Goal: Transaction & Acquisition: Book appointment/travel/reservation

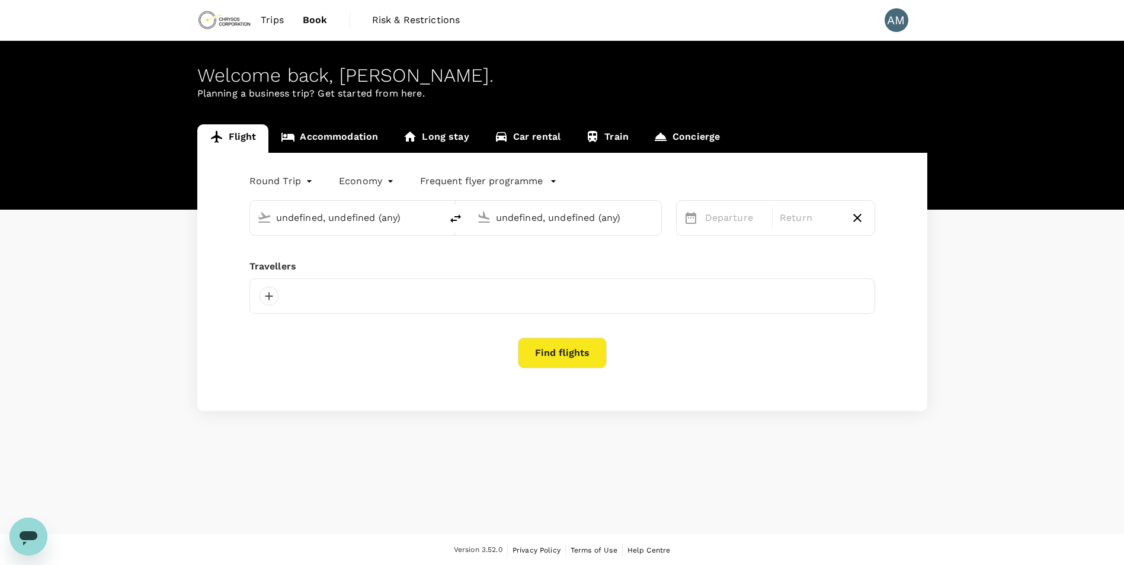
type input "Vancouver Intl (YVR)"
type input "Thunder Bay, Canada (any)"
type input "Vancouver Intl (YVR)"
type input "Toronto Pearson Intl (YYZ)"
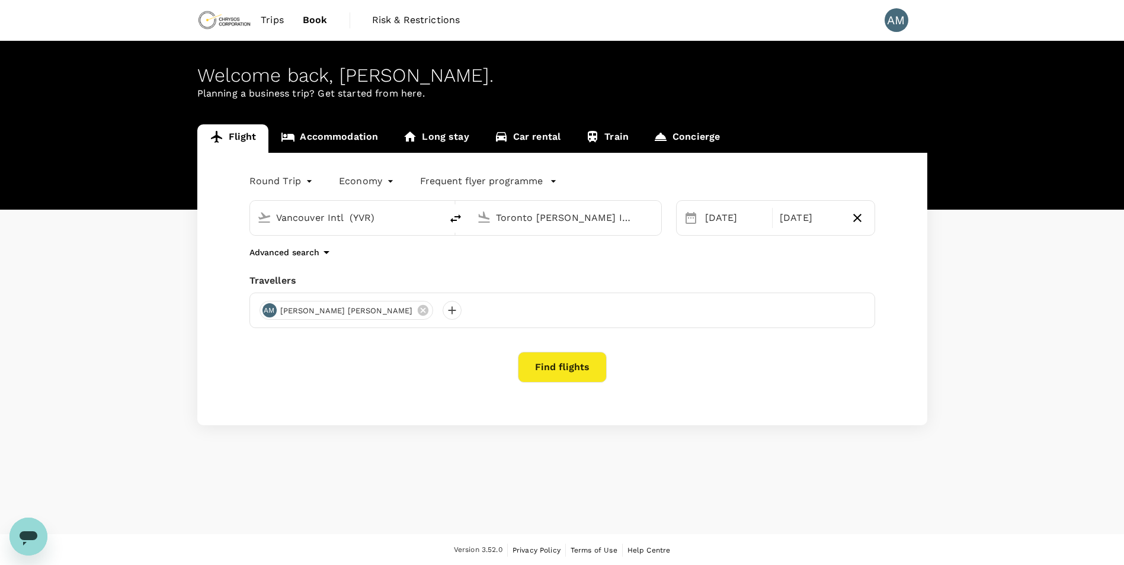
click at [270, 18] on span "Trips" at bounding box center [272, 20] width 23 height 14
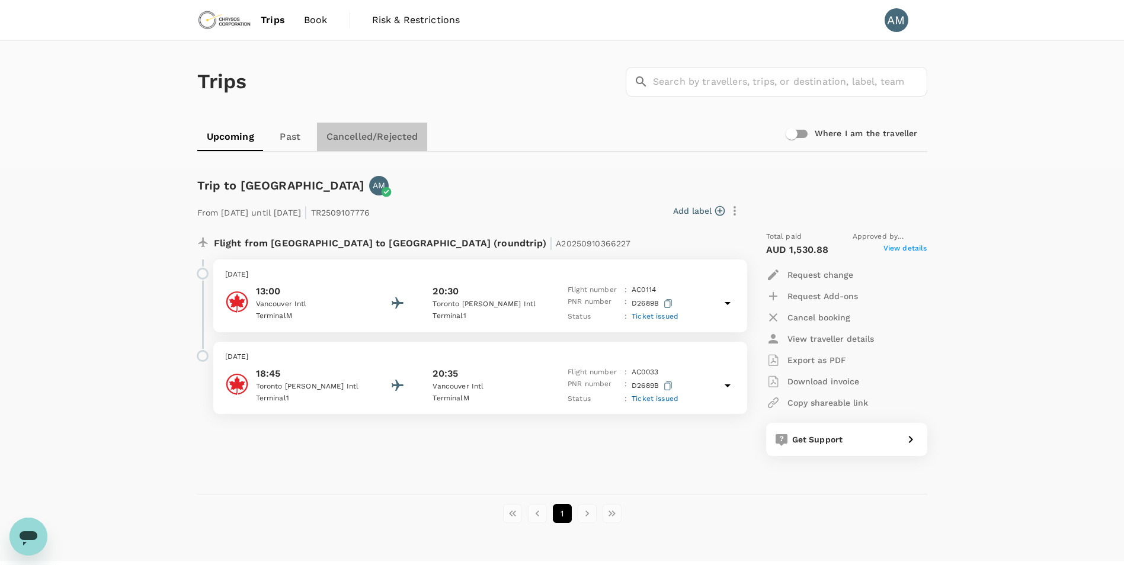
click at [369, 135] on link "Cancelled/Rejected" at bounding box center [372, 137] width 111 height 28
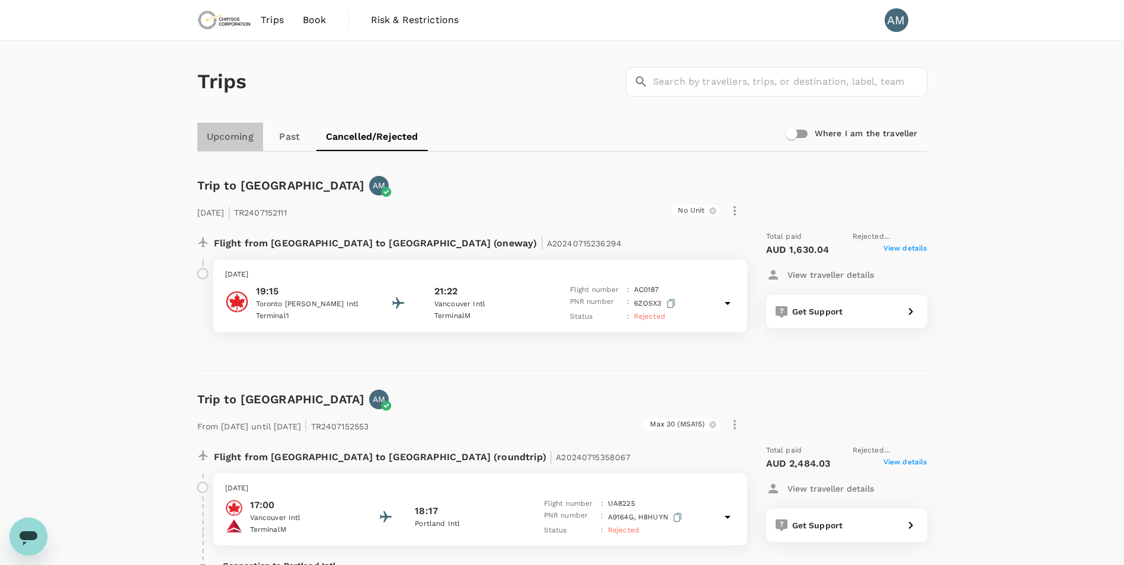
click at [232, 130] on link "Upcoming" at bounding box center [230, 137] width 66 height 28
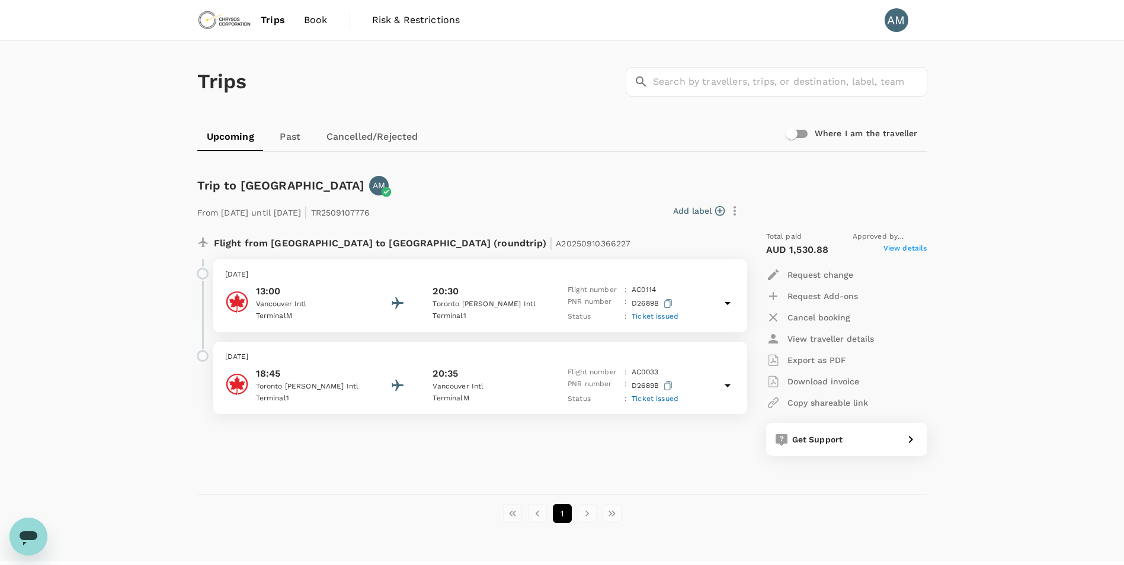
click at [309, 22] on span "Book" at bounding box center [316, 20] width 24 height 14
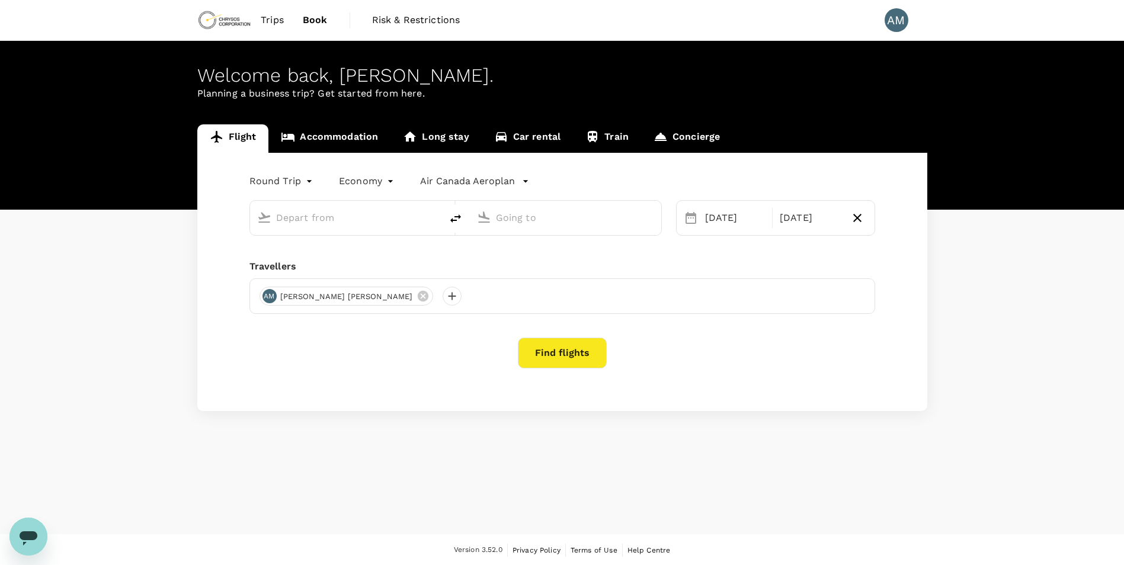
type input "Vancouver Intl (YVR)"
type input "Toronto Pearson Intl (YYZ)"
type input "Vancouver Intl (YVR)"
type input "Toronto Pearson Intl (YYZ)"
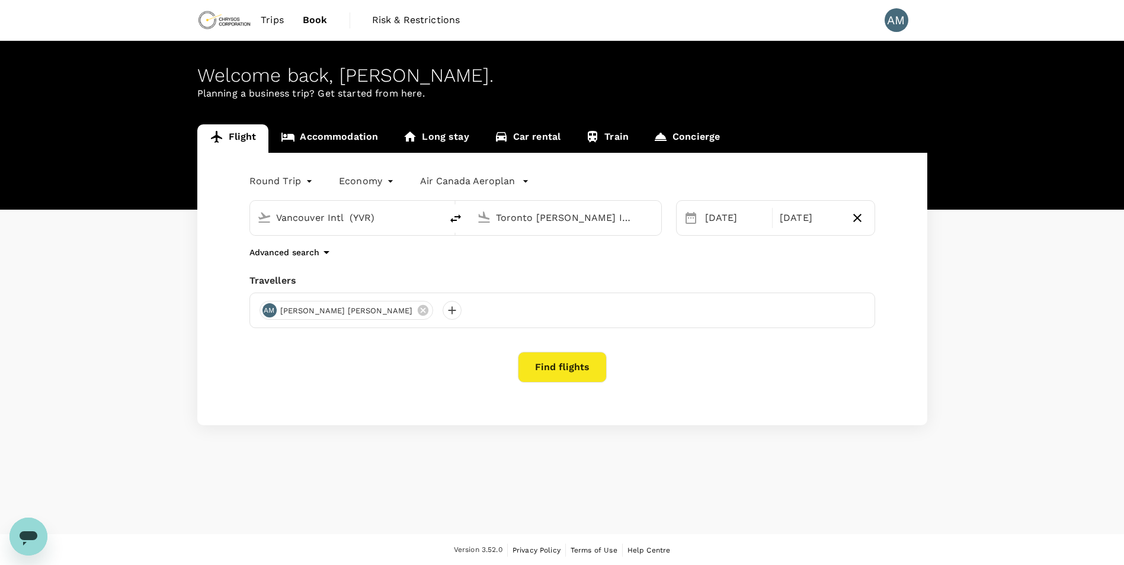
click at [282, 18] on span "Trips" at bounding box center [272, 20] width 23 height 14
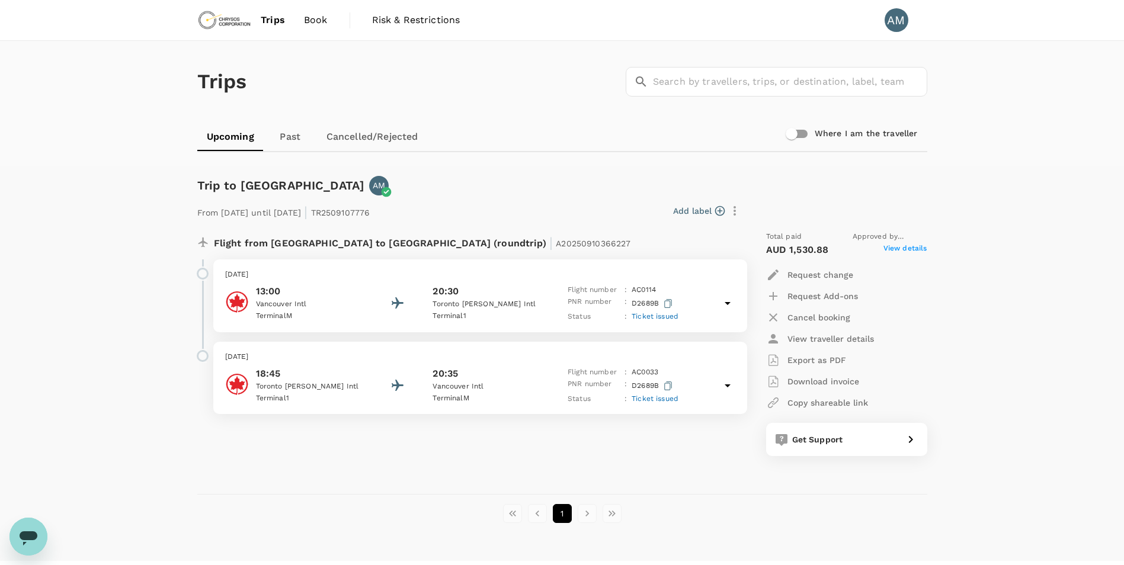
click at [383, 129] on link "Cancelled/Rejected" at bounding box center [372, 137] width 111 height 28
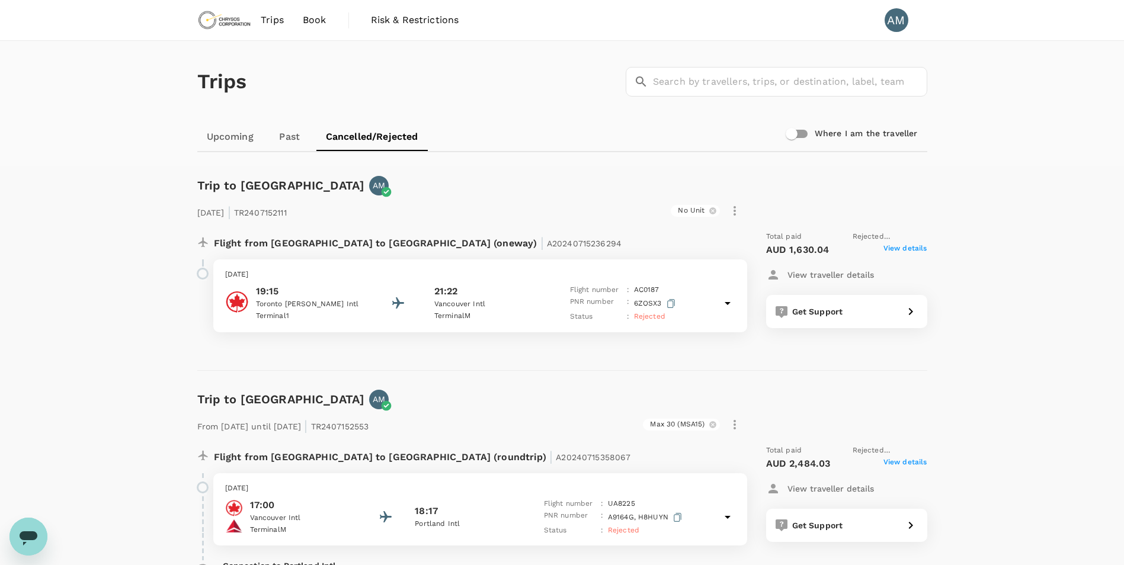
click at [316, 21] on span "Book" at bounding box center [315, 20] width 24 height 14
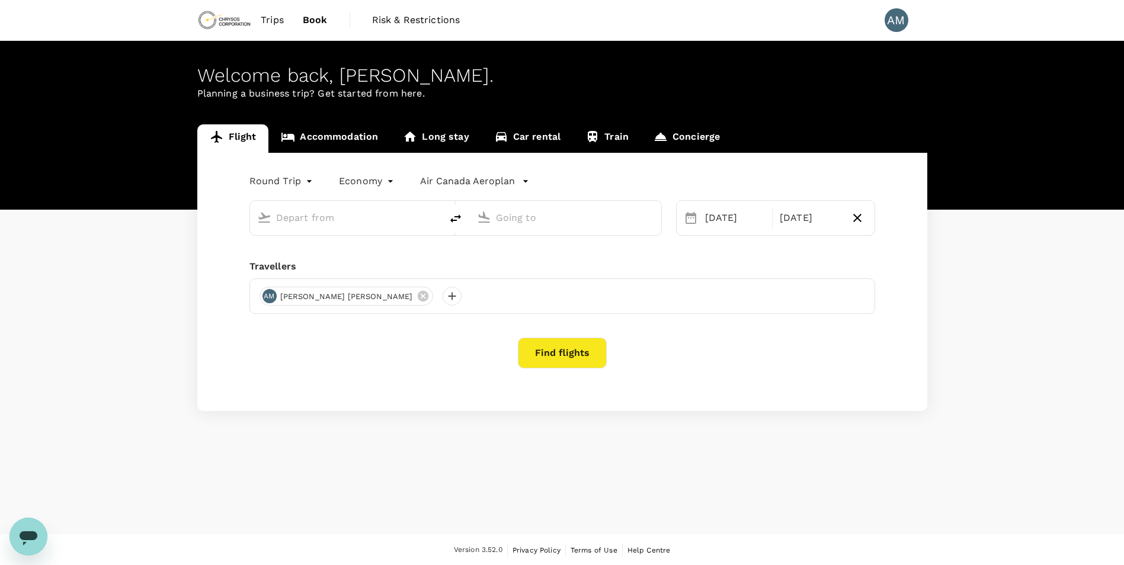
type input "Vancouver Intl (YVR)"
type input "Toronto Pearson Intl (YYZ)"
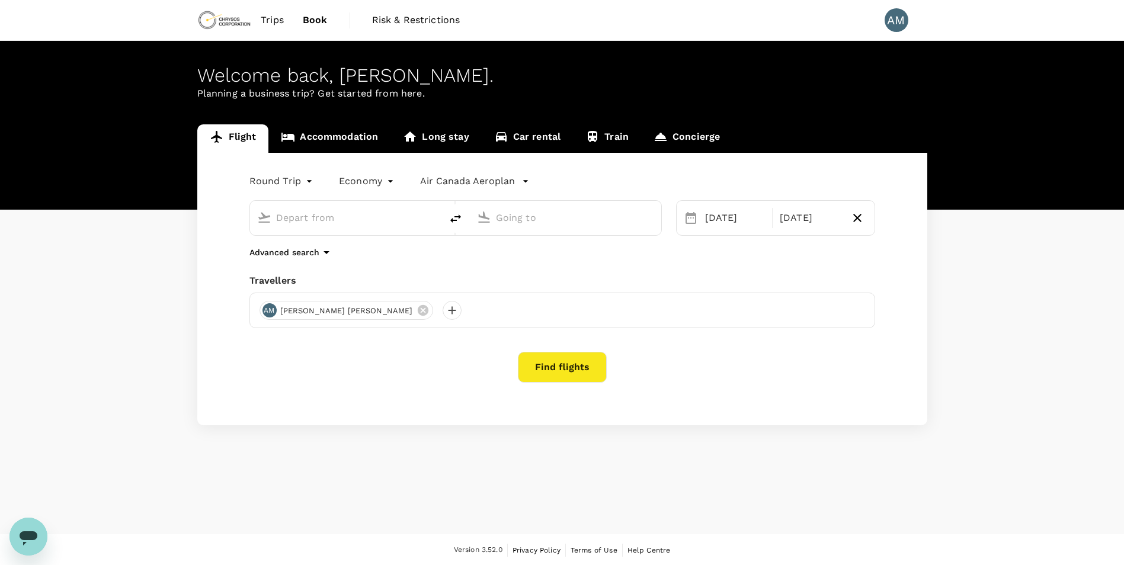
type input "Vancouver Intl (YVR)"
type input "Toronto Pearson Intl (YYZ)"
click at [350, 138] on link "Accommodation" at bounding box center [329, 138] width 122 height 28
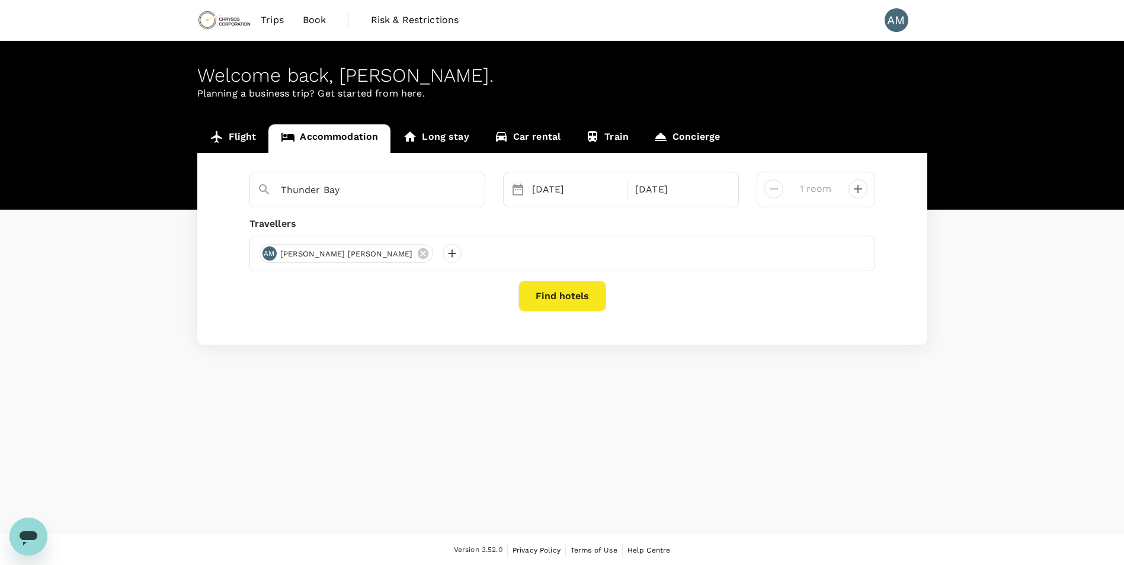
type input "2 rooms"
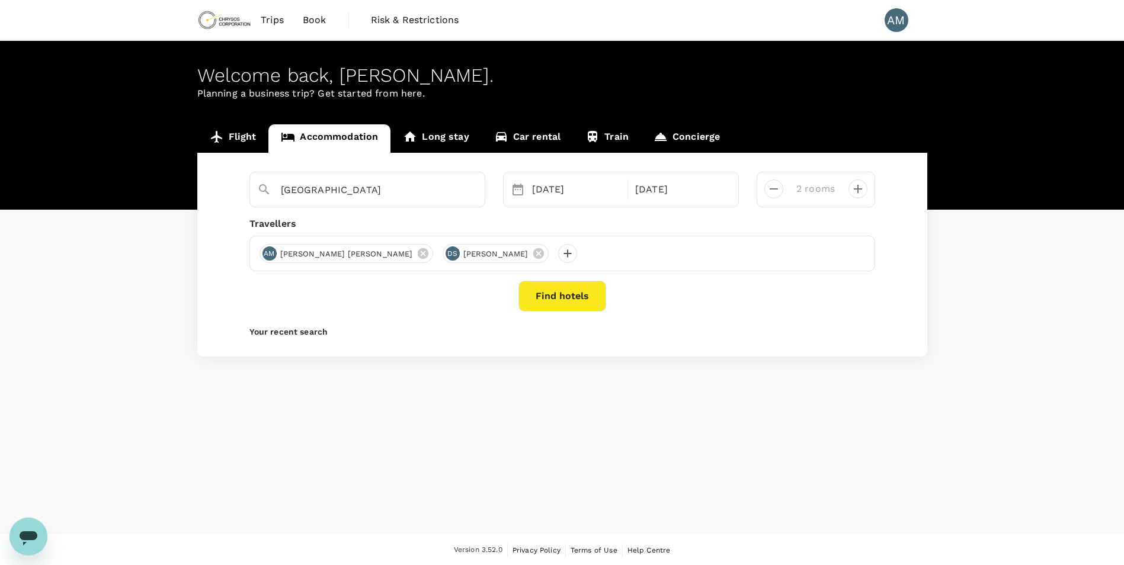
type input "[GEOGRAPHIC_DATA]"
click at [429, 326] on p "Your recent search" at bounding box center [562, 332] width 626 height 12
click at [572, 297] on button "Find hotels" at bounding box center [562, 296] width 88 height 31
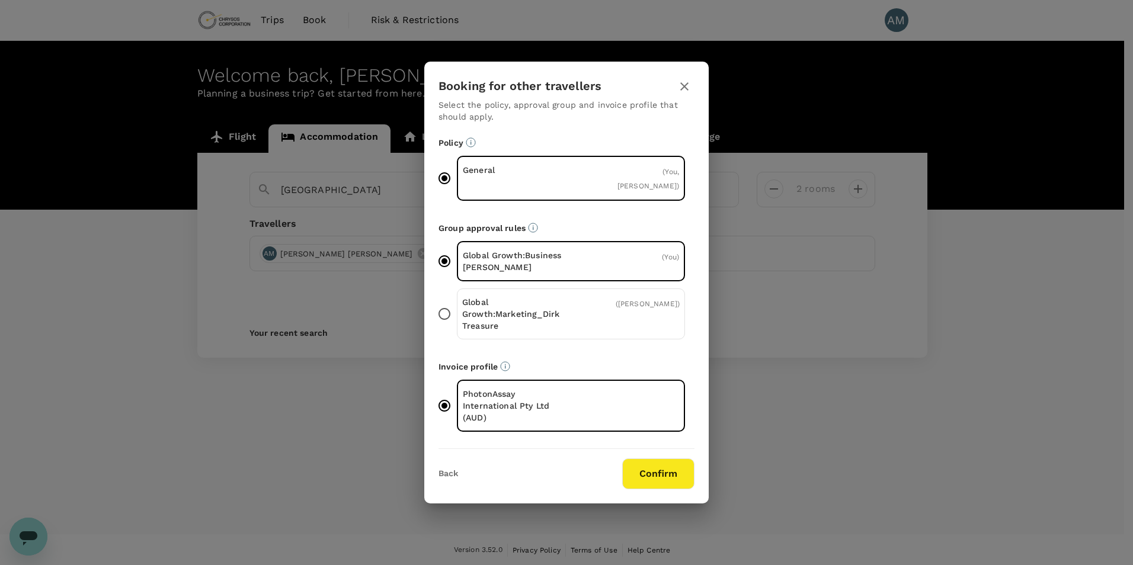
click at [568, 307] on p "Global Growth:Marketing_Dirk Treasure" at bounding box center [516, 314] width 109 height 36
click at [457, 307] on input "Global Growth:Marketing_Dirk Treasure ( Darren Smith )" at bounding box center [444, 314] width 25 height 25
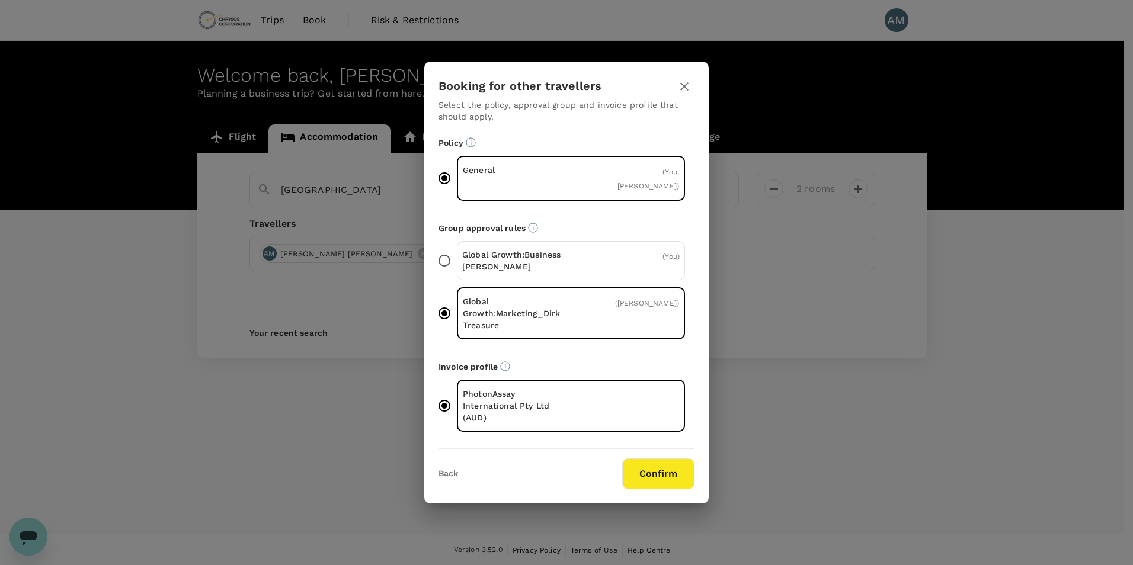
click at [591, 260] on div "Global Growth:Business Development_Darren Smith ( You )" at bounding box center [571, 260] width 228 height 39
click at [457, 260] on input "Global Growth:Business Development_Darren Smith ( You )" at bounding box center [444, 260] width 25 height 25
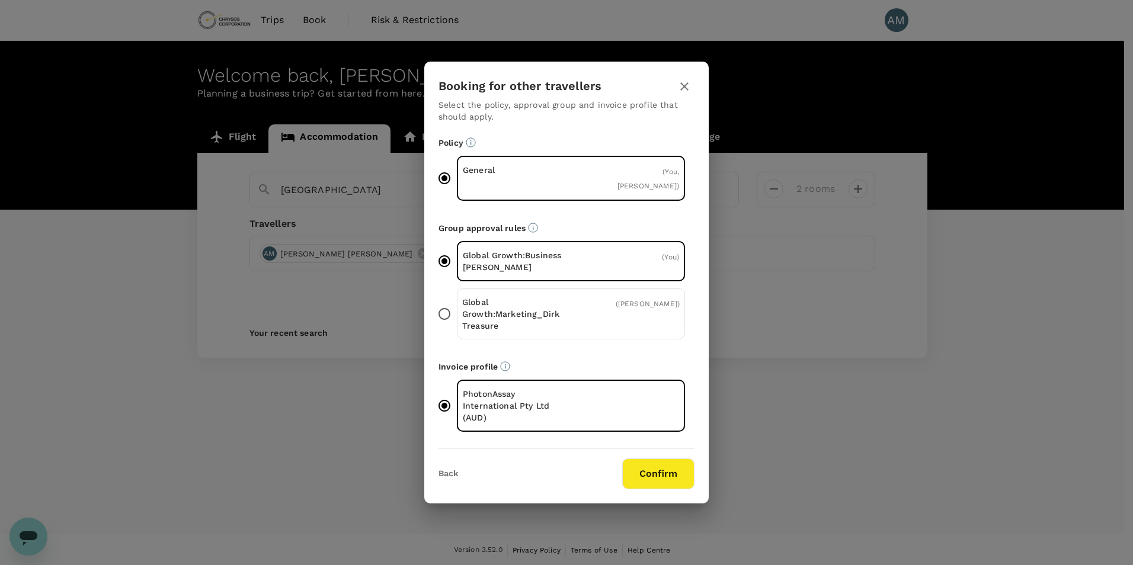
click at [593, 319] on div "Global Growth:Marketing_Dirk Treasure ( Darren Smith )" at bounding box center [571, 314] width 228 height 51
click at [457, 319] on input "Global Growth:Marketing_Dirk Treasure ( Darren Smith )" at bounding box center [444, 314] width 25 height 25
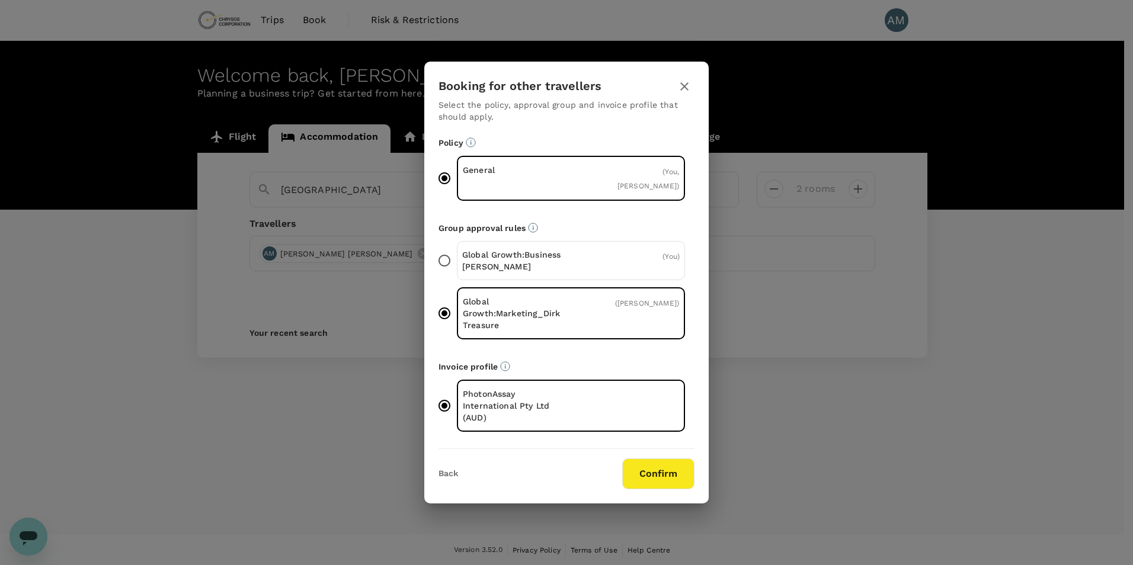
click at [570, 251] on p "Global Growth:Business Development_Darren Smith" at bounding box center [516, 261] width 109 height 24
click at [457, 251] on input "Global Growth:Business Development_Darren Smith ( You )" at bounding box center [444, 260] width 25 height 25
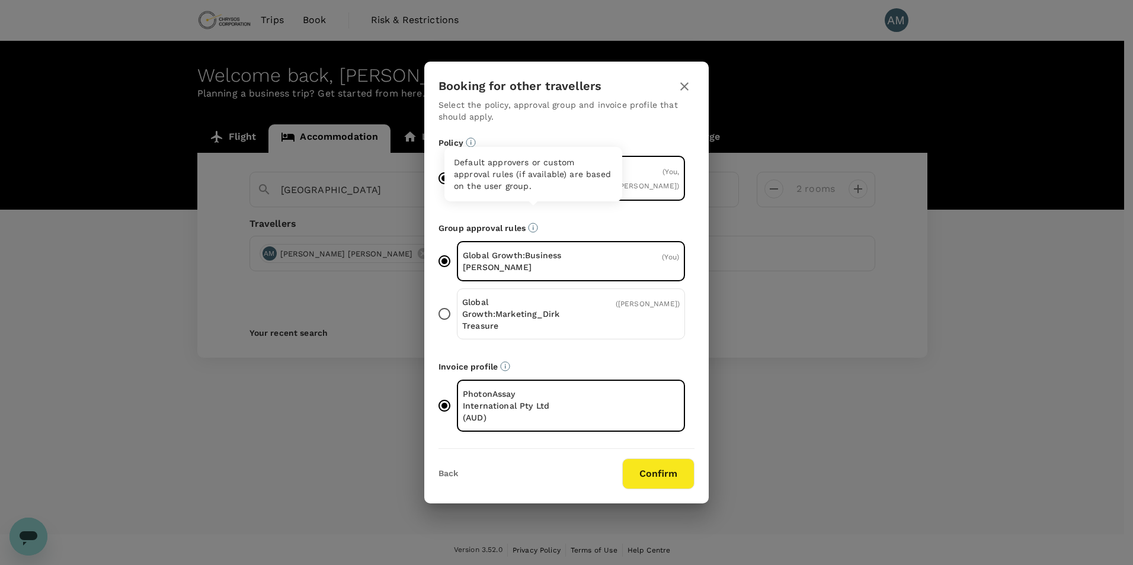
click at [531, 223] on icon "Default approvers or custom approval rules (if available) are based on the user…" at bounding box center [533, 228] width 10 height 10
click at [590, 332] on div "Global Growth:Marketing_Dirk Treasure ( Darren Smith )" at bounding box center [571, 314] width 228 height 51
click at [457, 326] on input "Global Growth:Marketing_Dirk Treasure ( Darren Smith )" at bounding box center [444, 314] width 25 height 25
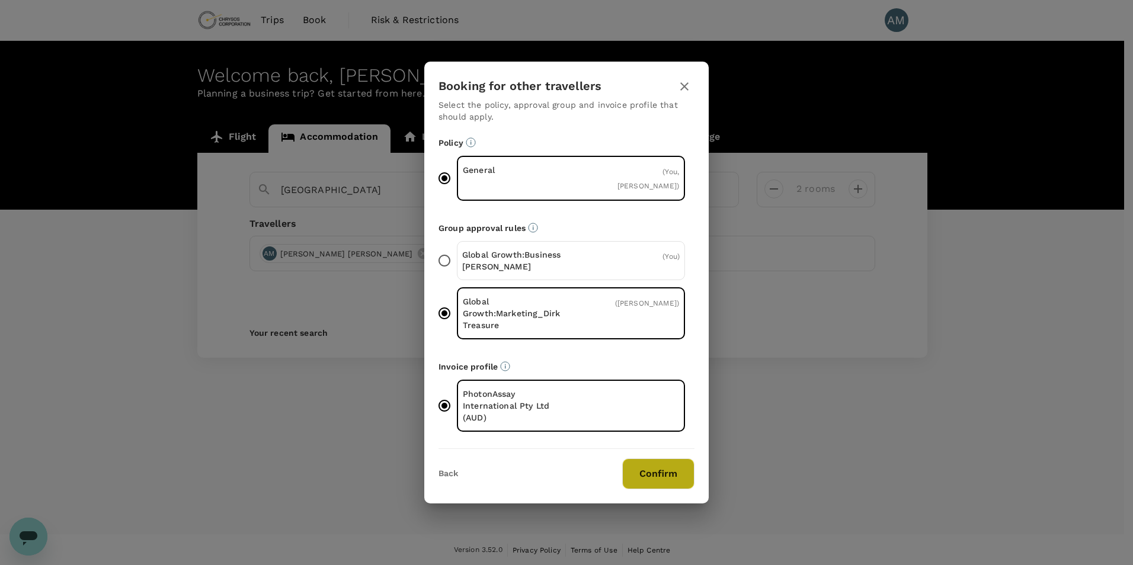
click at [678, 477] on button "Confirm" at bounding box center [658, 474] width 72 height 31
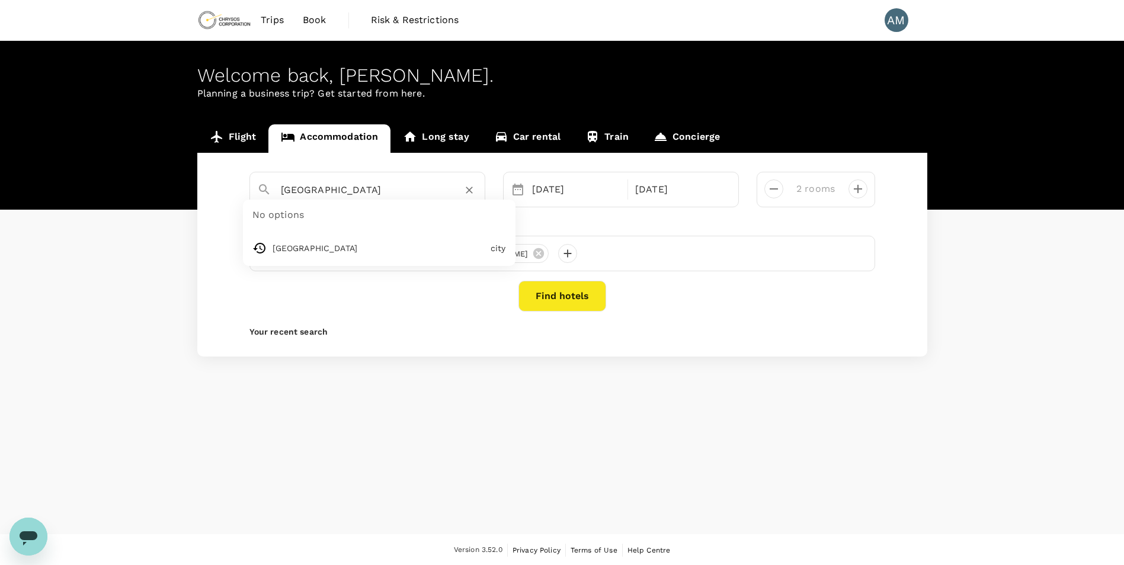
click at [373, 192] on input "[GEOGRAPHIC_DATA]" at bounding box center [363, 190] width 164 height 18
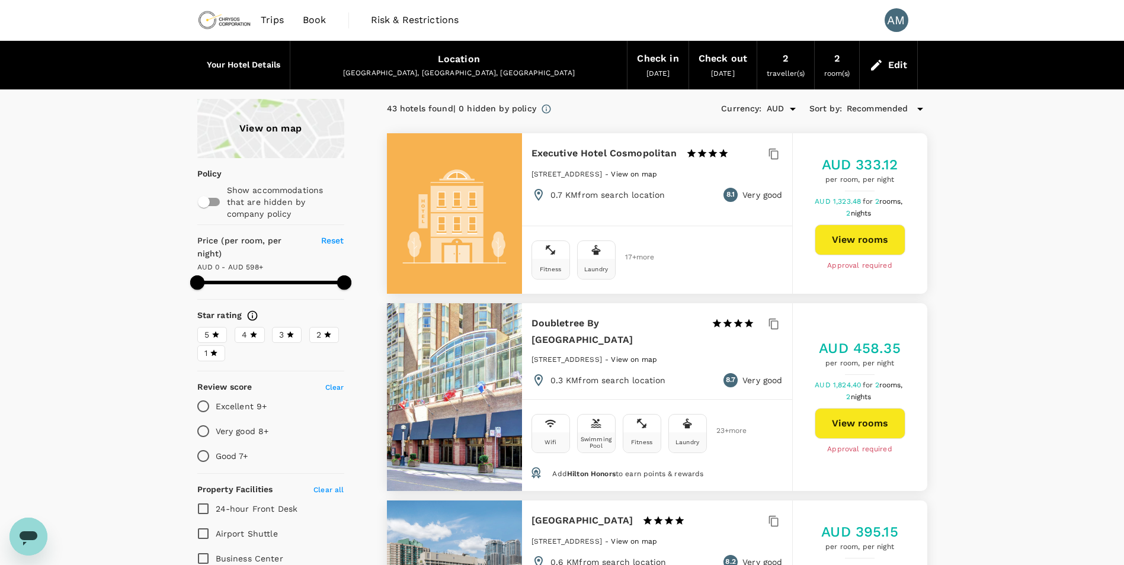
click at [268, 128] on div "View on map" at bounding box center [270, 128] width 147 height 59
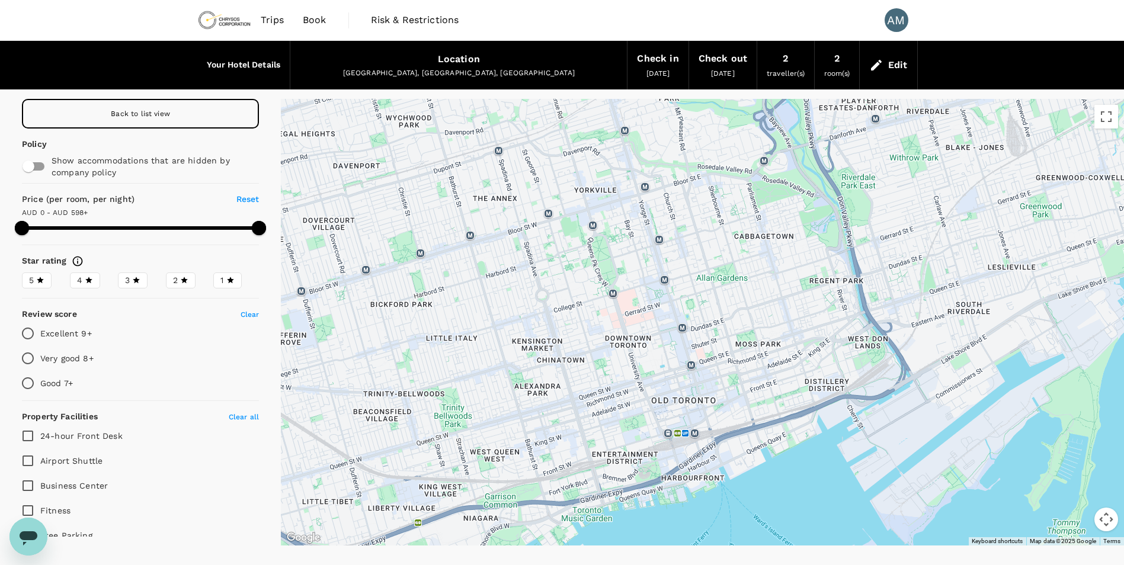
drag, startPoint x: 913, startPoint y: 203, endPoint x: 917, endPoint y: 283, distance: 80.1
click at [917, 283] on div at bounding box center [702, 322] width 843 height 447
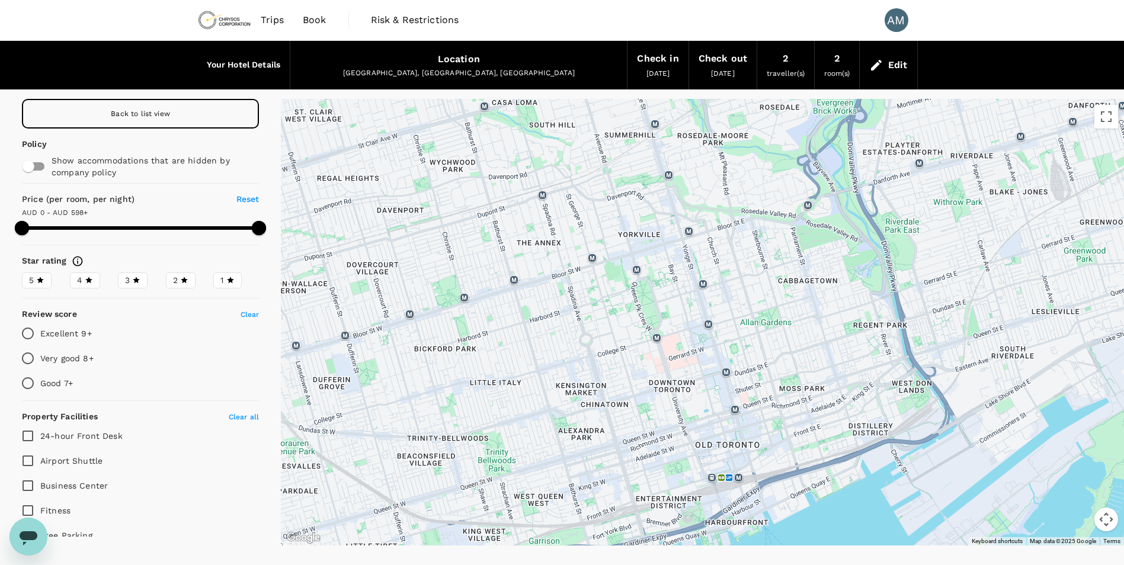
drag, startPoint x: 783, startPoint y: 302, endPoint x: 828, endPoint y: 347, distance: 63.3
click at [828, 347] on div at bounding box center [702, 322] width 843 height 447
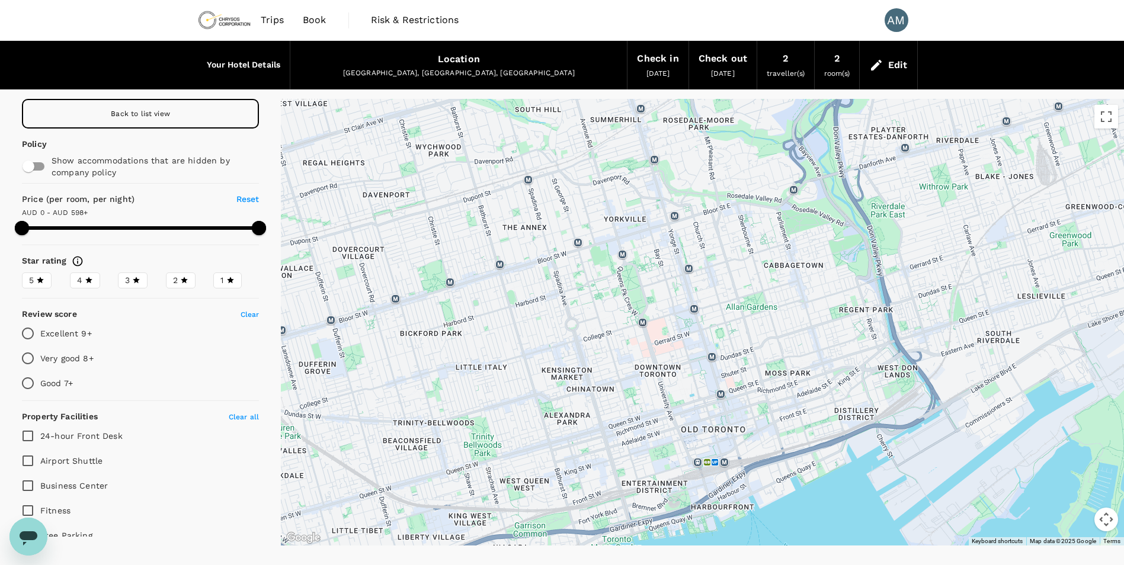
drag, startPoint x: 613, startPoint y: 361, endPoint x: 599, endPoint y: 345, distance: 21.9
click at [599, 345] on div at bounding box center [702, 322] width 843 height 447
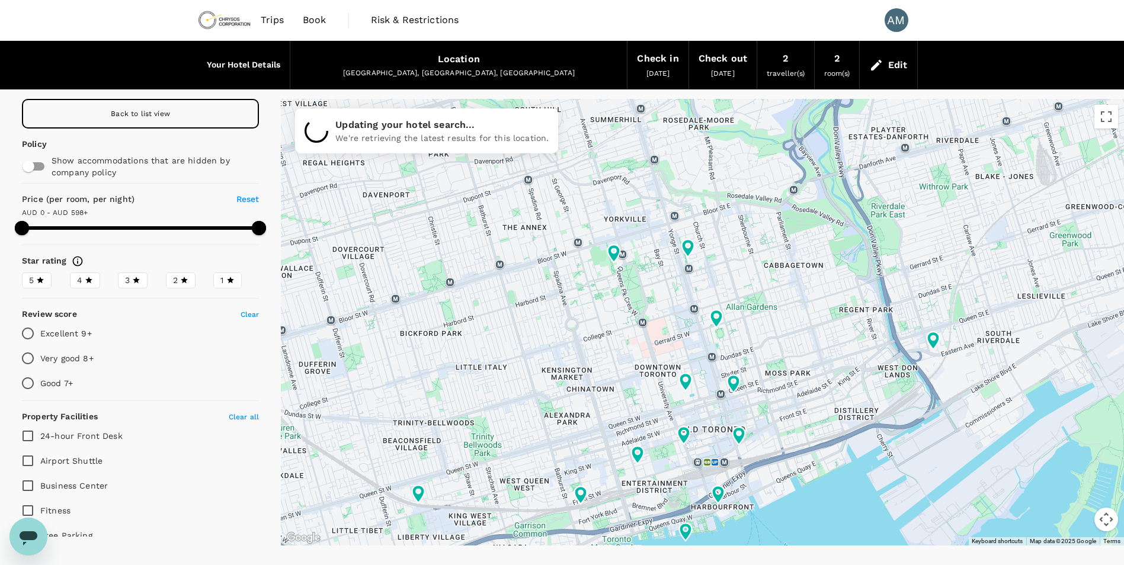
type input "598"
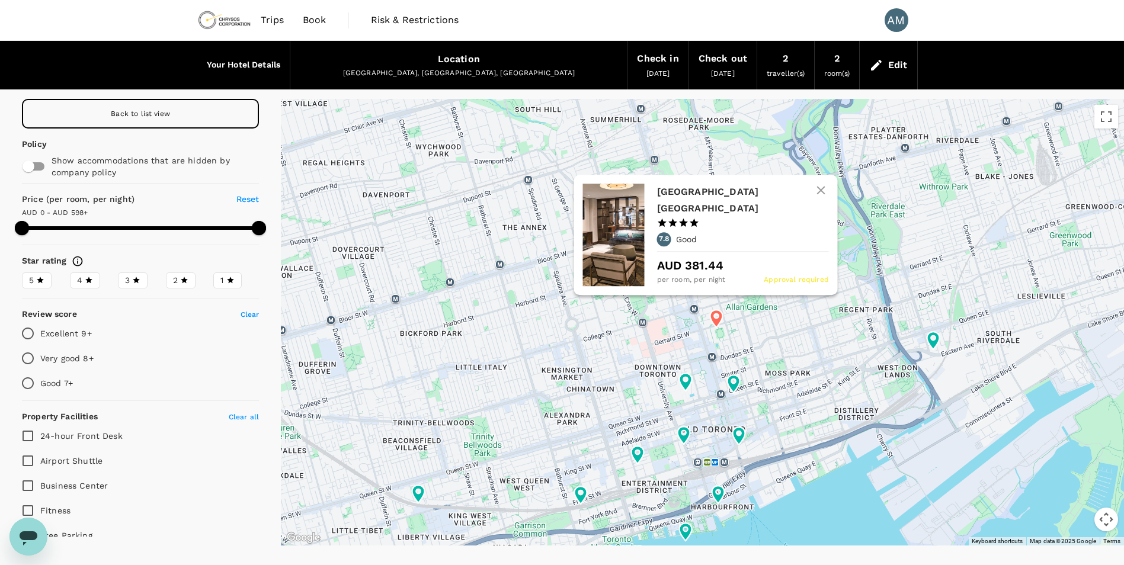
click at [717, 312] on icon at bounding box center [716, 319] width 12 height 18
click at [733, 193] on h6 "[GEOGRAPHIC_DATA] [GEOGRAPHIC_DATA]" at bounding box center [738, 200] width 162 height 33
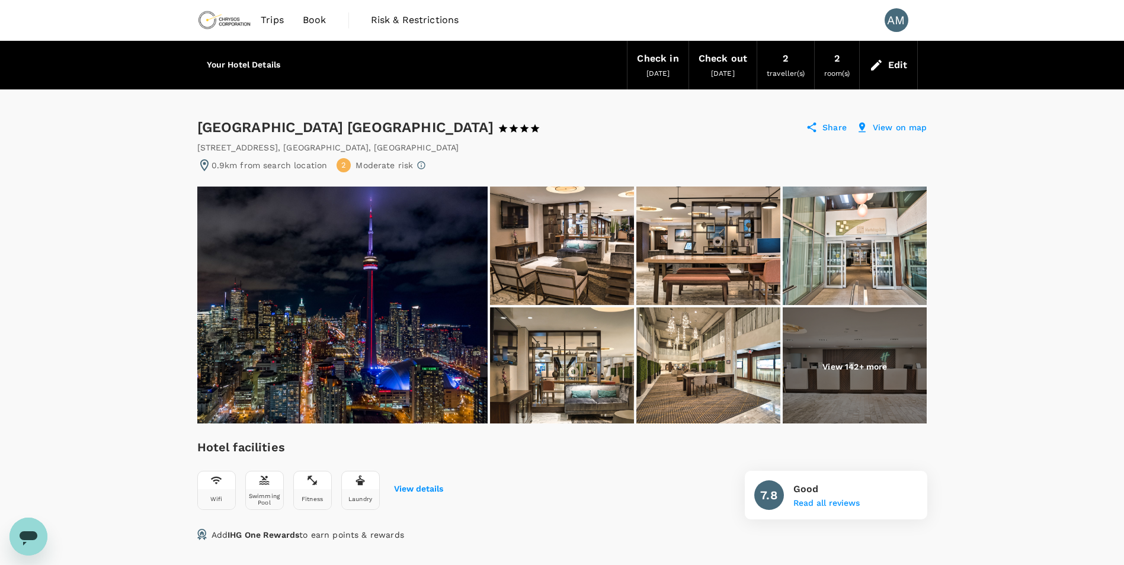
click at [652, 148] on div "[STREET_ADDRESS]" at bounding box center [562, 148] width 730 height 12
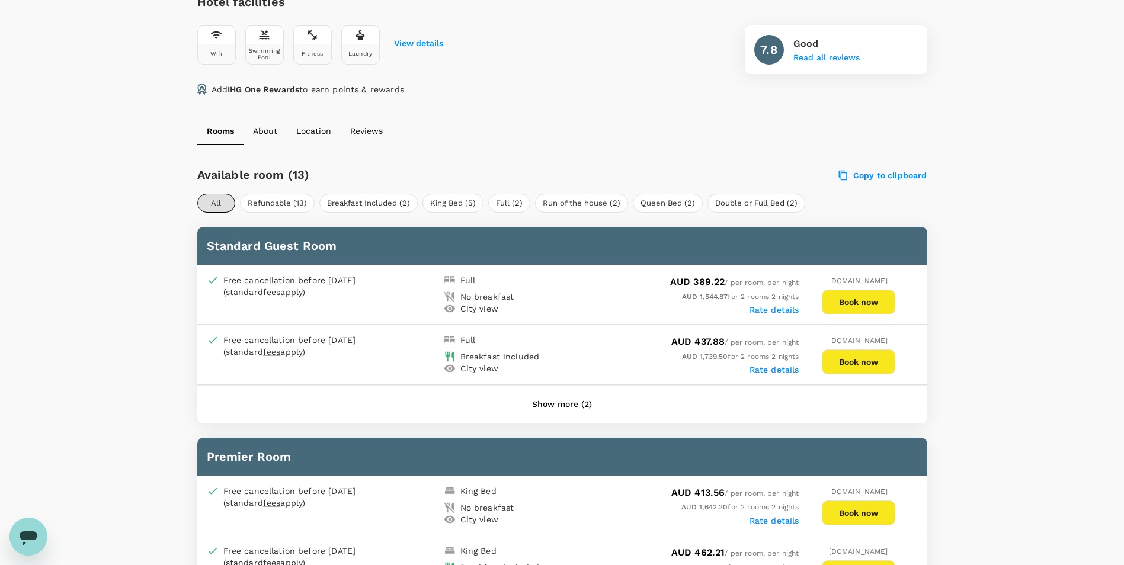
scroll to position [474, 0]
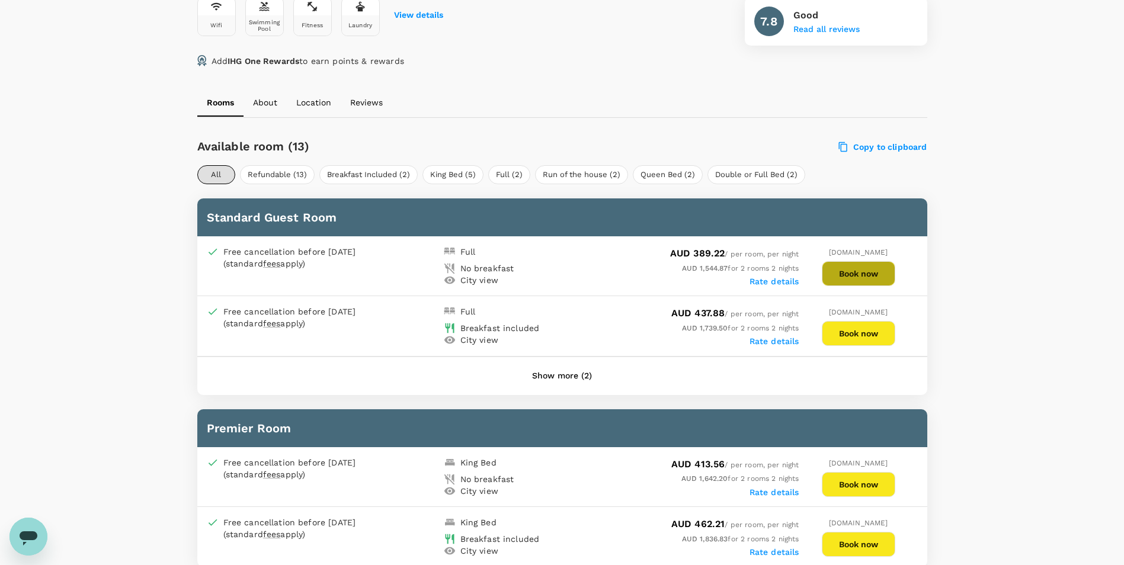
click at [861, 274] on button "Book now" at bounding box center [858, 273] width 73 height 25
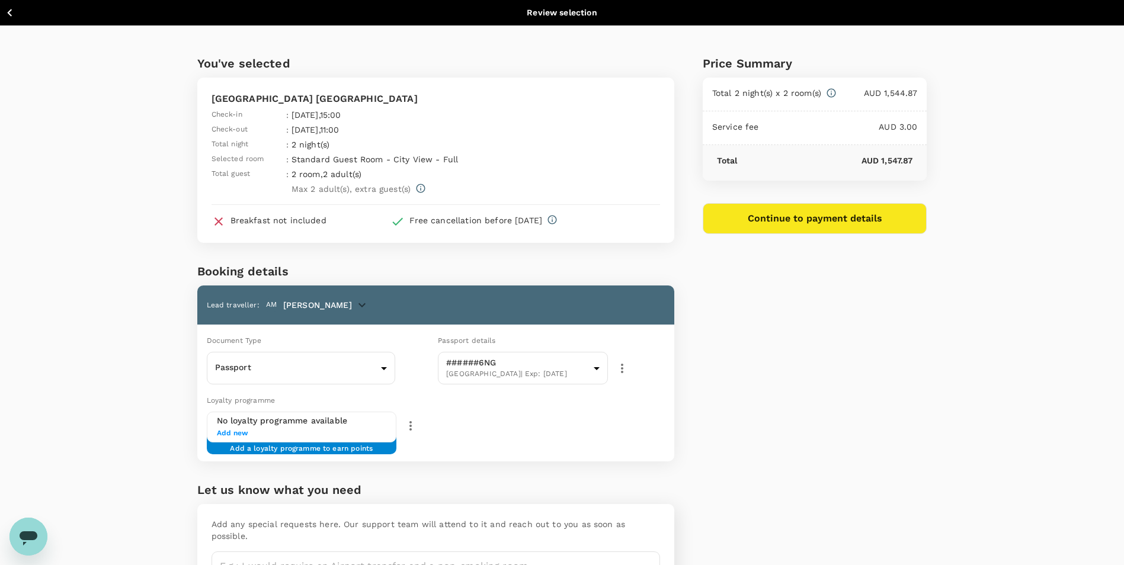
click at [917, 372] on div "Price Summary Total 2 night(s) x 2 room(s) AUD 1,544.87 Service fee AUD 3.00 To…" at bounding box center [800, 326] width 253 height 603
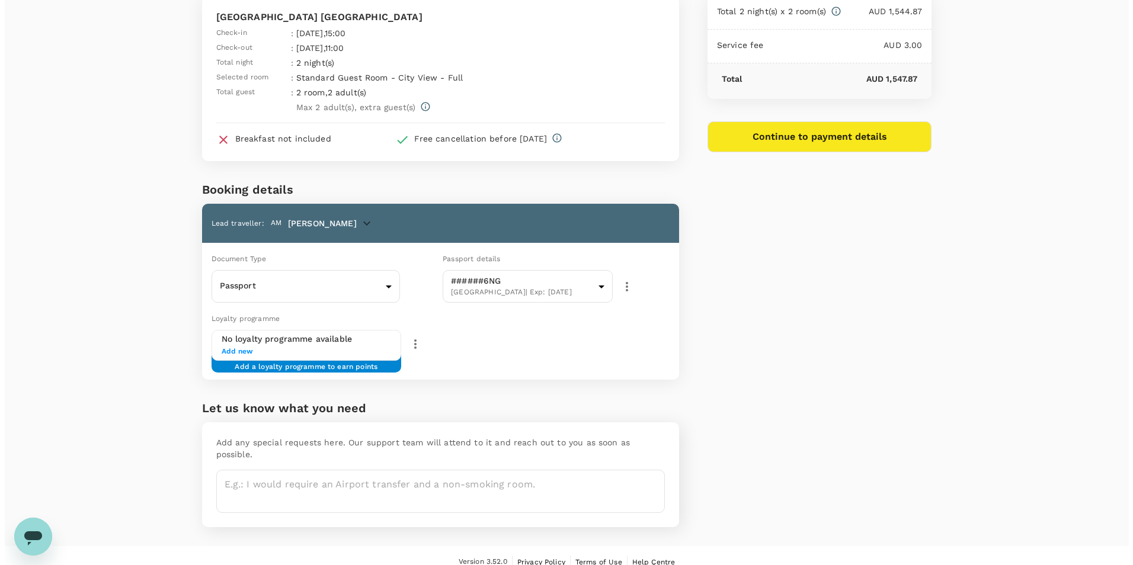
scroll to position [83, 0]
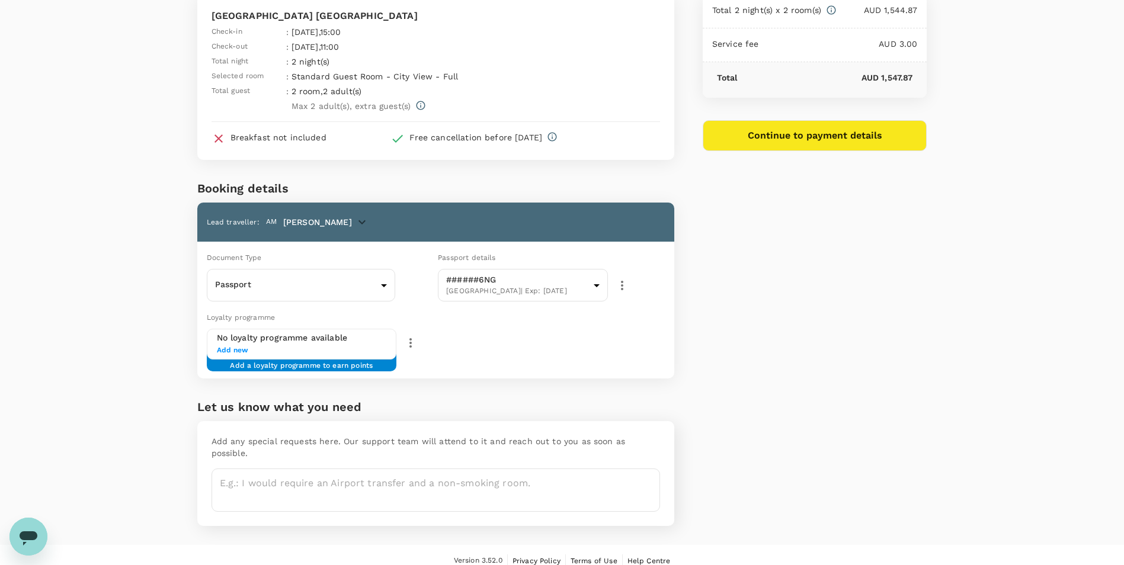
click at [876, 132] on button "Continue to payment details" at bounding box center [815, 135] width 225 height 31
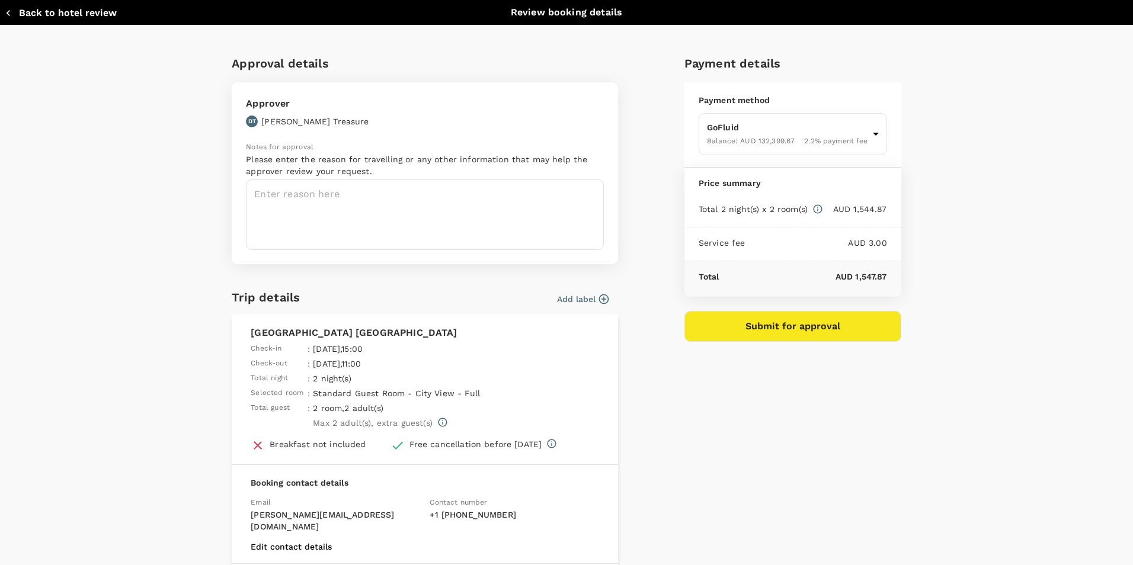
type input "9c4289b1-14a3-4119-8736-521306e5ca8f"
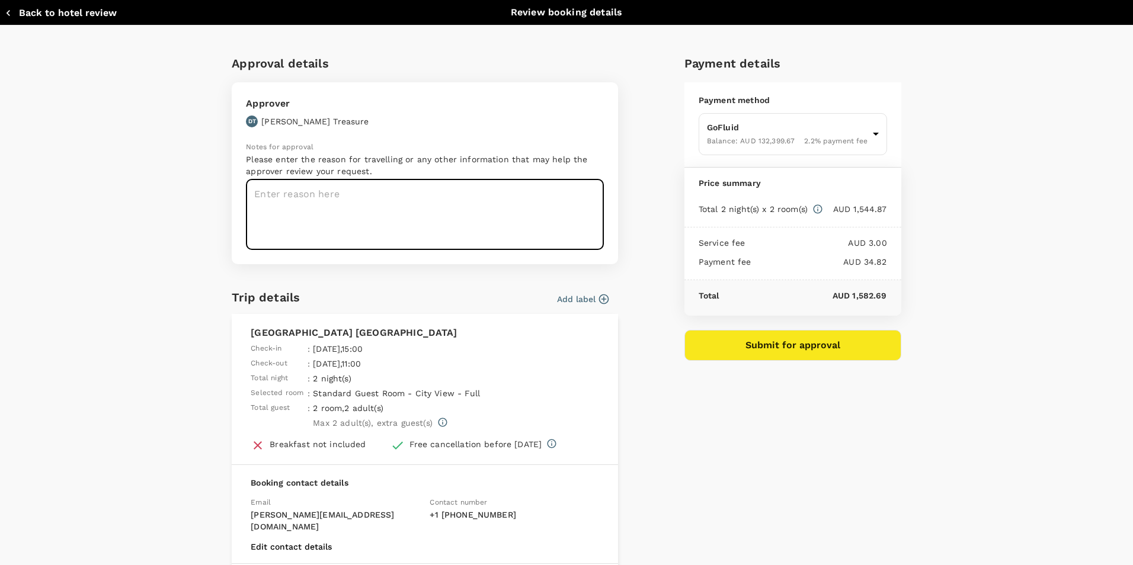
click at [425, 200] on textarea at bounding box center [425, 215] width 358 height 71
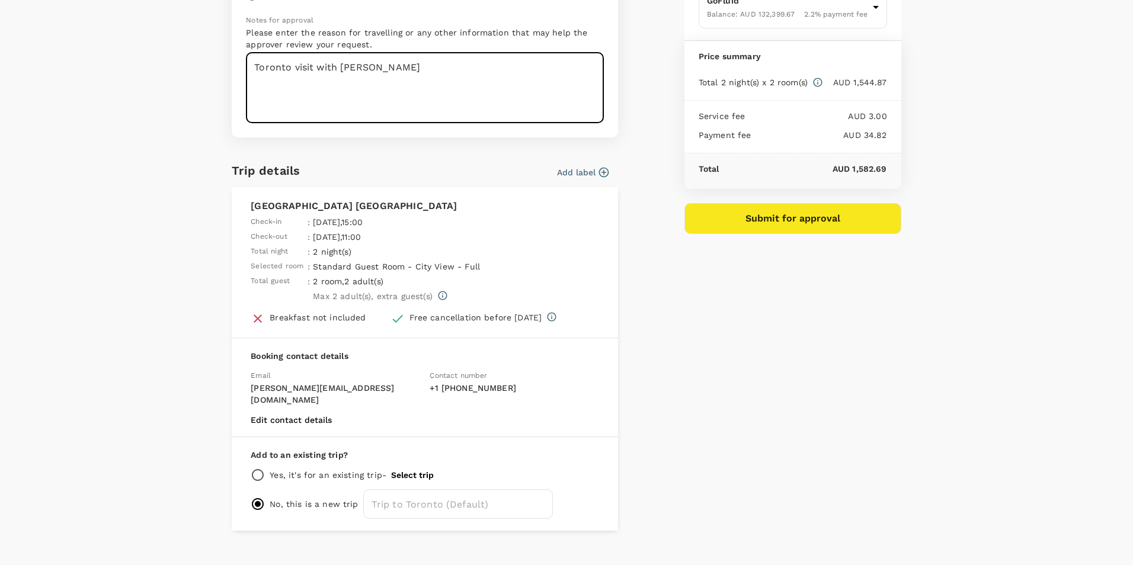
scroll to position [135, 0]
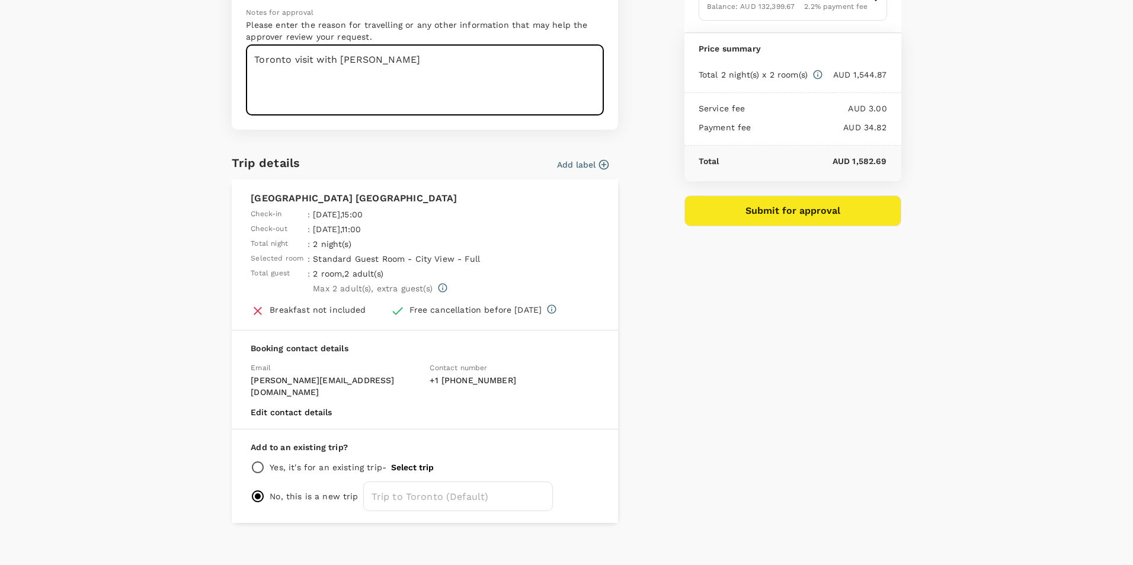
type textarea "Toronto visit with [PERSON_NAME]"
click at [254, 460] on input "radio" at bounding box center [258, 467] width 14 height 14
radio input "true"
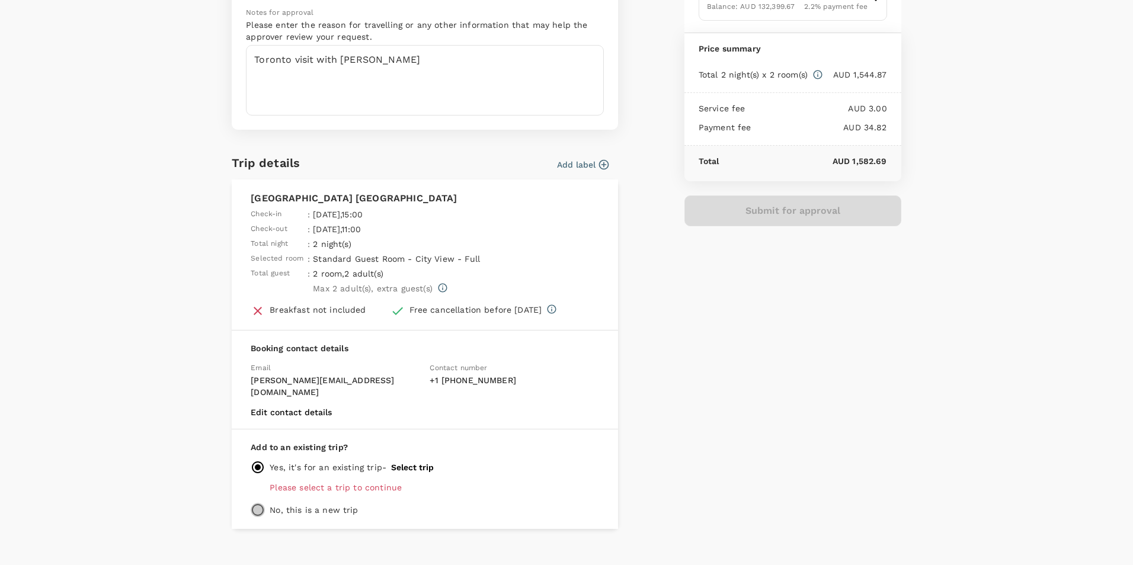
click at [251, 503] on input "radio" at bounding box center [258, 510] width 14 height 14
radio input "true"
radio input "false"
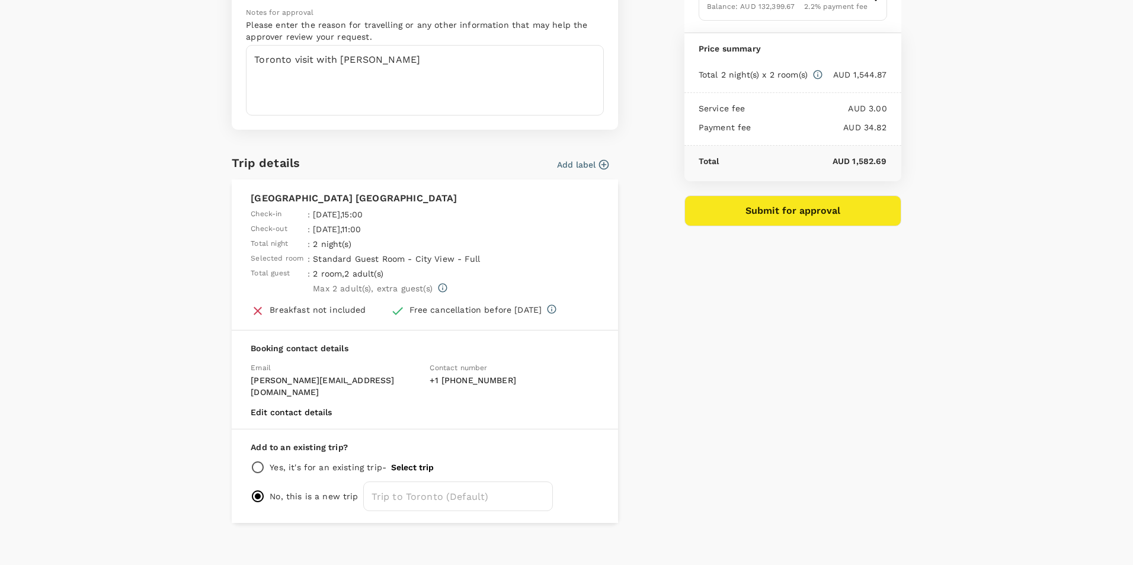
click at [775, 398] on div "Payment details Payment method GoFluid Balance : AUD 132,399.67 2.2 % payment f…" at bounding box center [788, 216] width 226 height 613
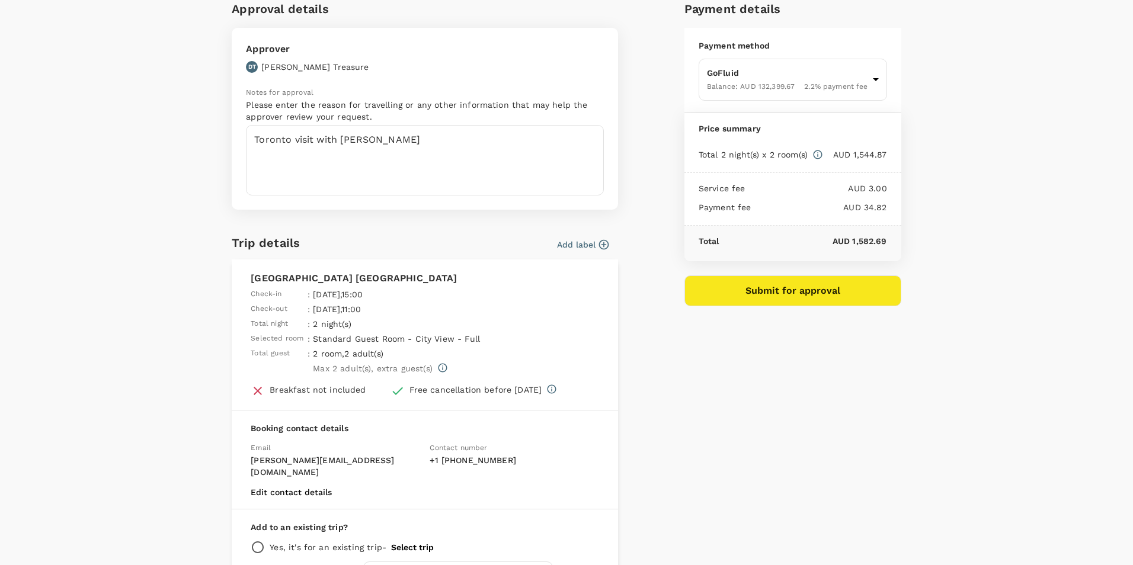
scroll to position [0, 0]
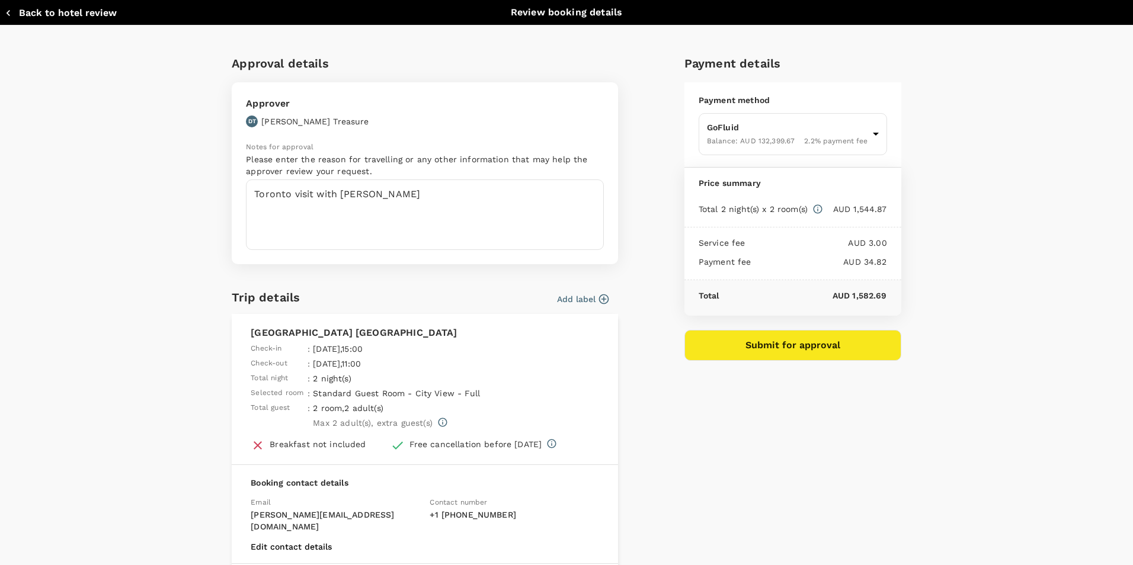
click at [847, 357] on button "Submit for approval" at bounding box center [792, 345] width 217 height 31
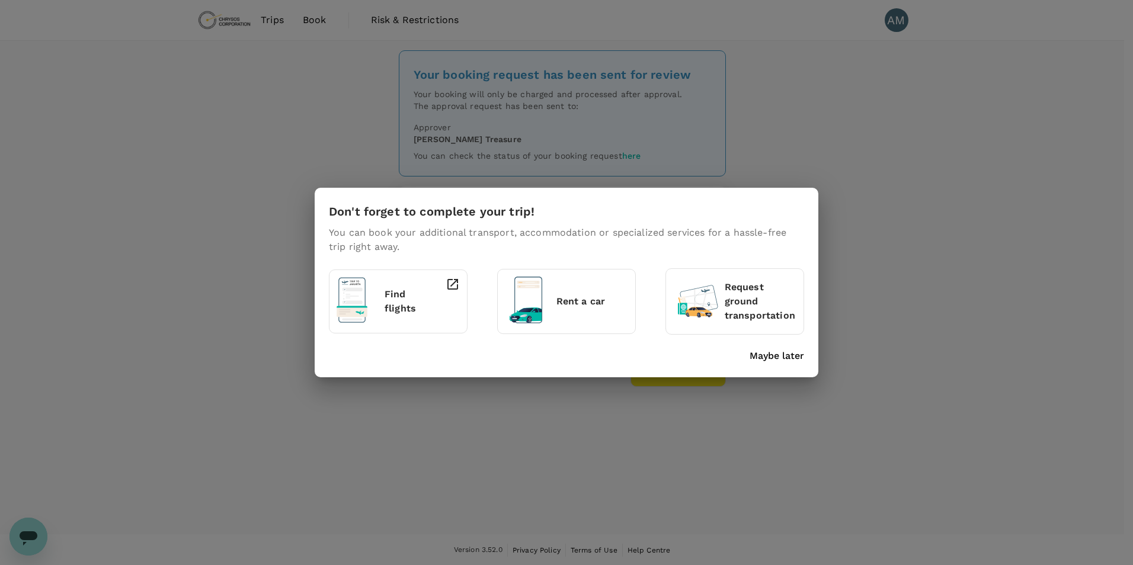
click at [774, 357] on p "Maybe later" at bounding box center [777, 356] width 55 height 14
